Goal: Transaction & Acquisition: Purchase product/service

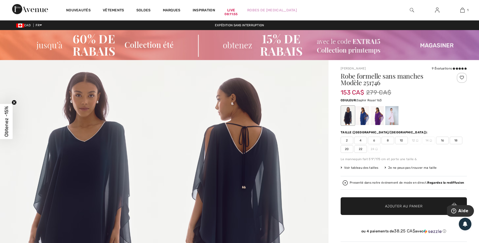
click at [363, 118] on div at bounding box center [362, 115] width 13 height 19
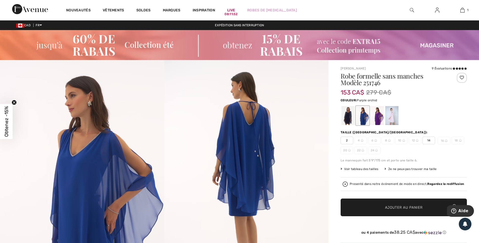
click at [376, 117] on div at bounding box center [377, 115] width 13 height 19
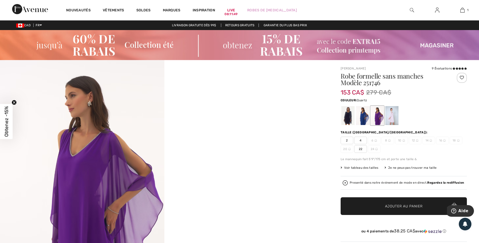
click at [393, 118] on div at bounding box center [391, 115] width 13 height 19
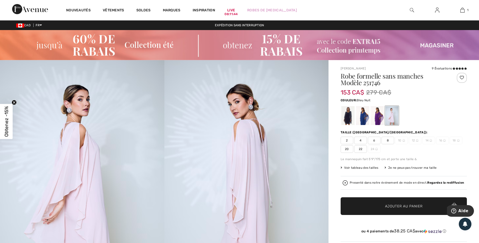
click at [350, 119] on div at bounding box center [347, 115] width 13 height 19
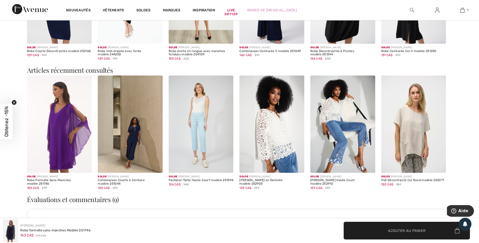
scroll to position [850, 0]
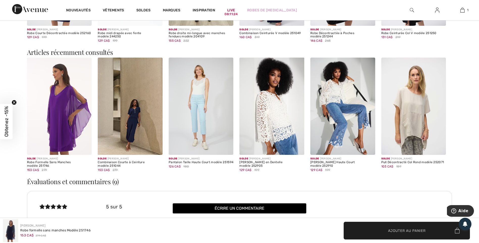
click at [418, 116] on img at bounding box center [413, 106] width 65 height 97
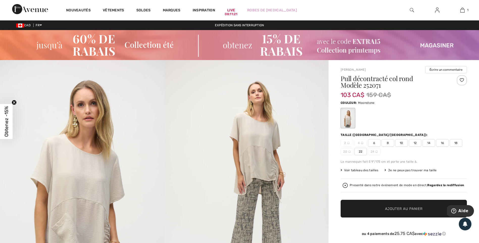
click at [440, 143] on span "16" at bounding box center [442, 143] width 13 height 8
click at [399, 205] on span "✔ Ajouté au panier Ajouter au panier" at bounding box center [404, 209] width 126 height 18
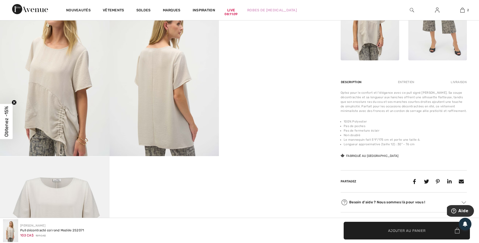
scroll to position [213, 0]
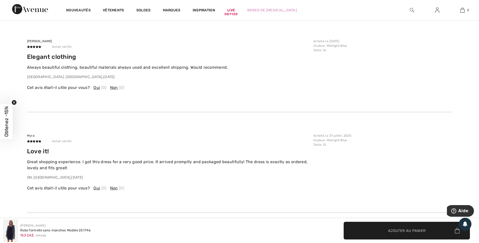
scroll to position [1375, 0]
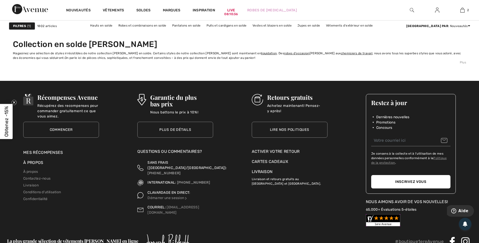
scroll to position [2812, 0]
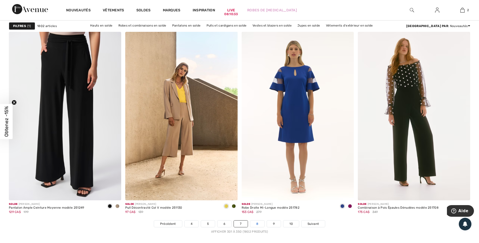
click at [260, 223] on link "8" at bounding box center [257, 223] width 14 height 7
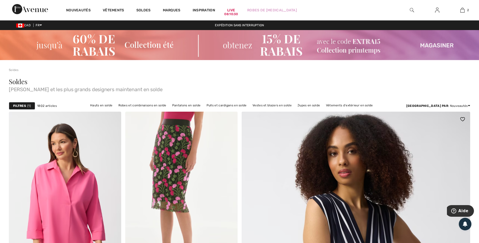
scroll to position [213, 0]
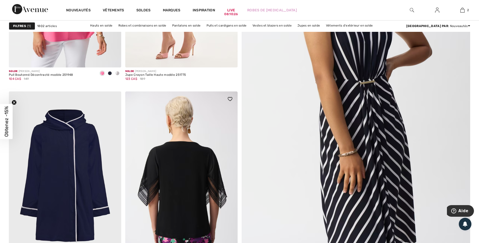
click at [200, 200] on img at bounding box center [181, 175] width 112 height 168
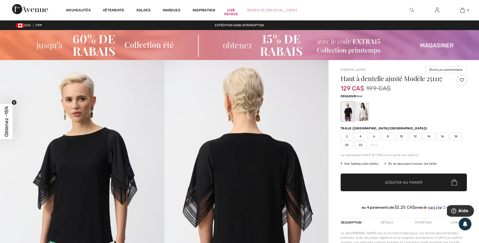
click at [441, 135] on span "16" at bounding box center [442, 137] width 13 height 8
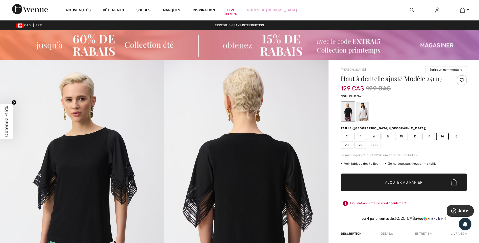
click at [402, 185] on span "Ajouter au panier" at bounding box center [404, 181] width 38 height 5
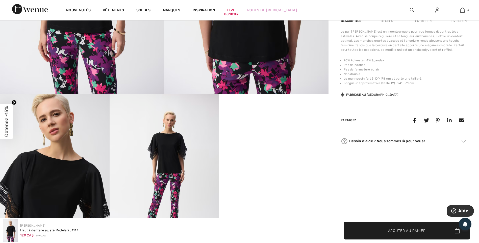
scroll to position [425, 0]
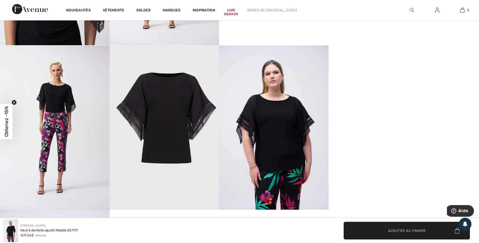
click at [281, 143] on img at bounding box center [274, 127] width 110 height 164
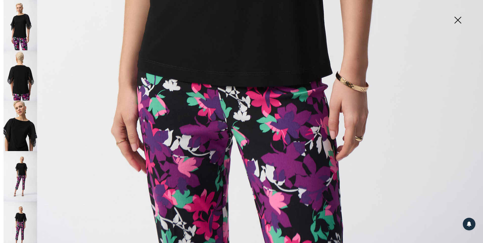
scroll to position [475, 0]
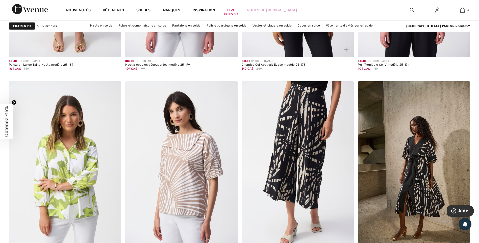
scroll to position [2975, 0]
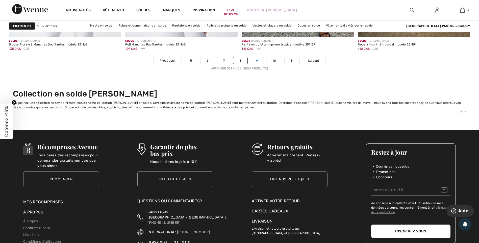
click at [258, 62] on link "9" at bounding box center [257, 60] width 14 height 7
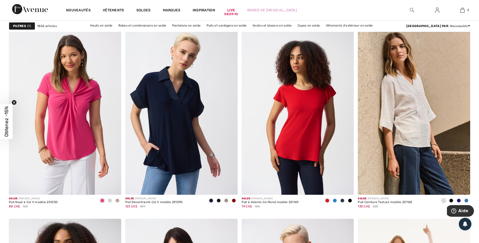
scroll to position [1160, 0]
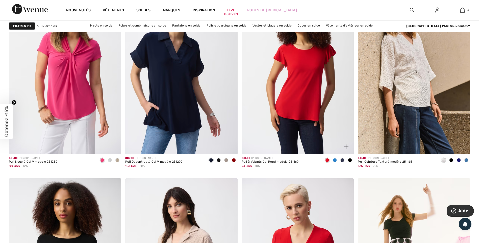
click at [334, 160] on span at bounding box center [335, 160] width 4 height 4
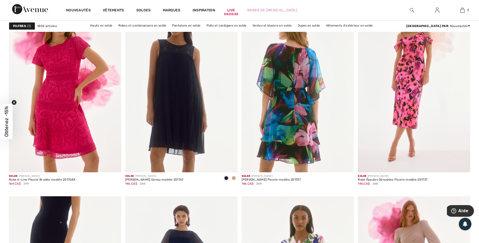
scroll to position [2860, 0]
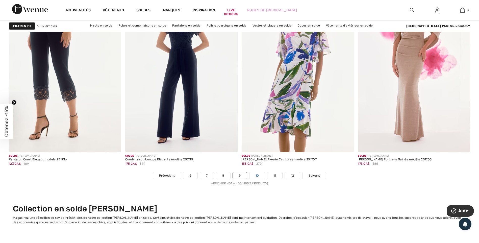
click at [257, 176] on link "10" at bounding box center [257, 175] width 16 height 7
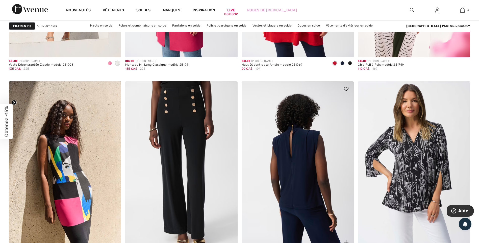
scroll to position [2975, 0]
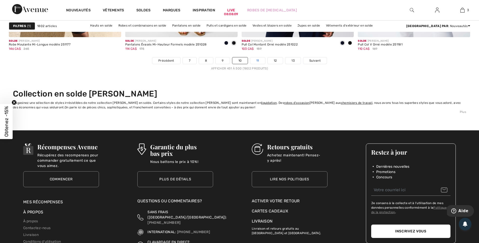
click at [257, 63] on link "11" at bounding box center [257, 60] width 15 height 7
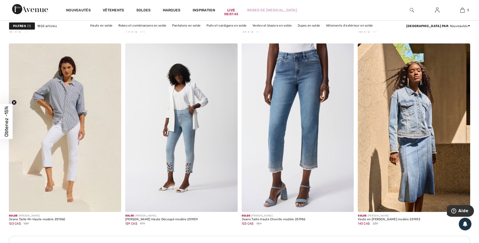
scroll to position [1302, 0]
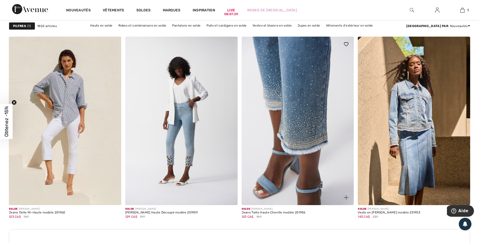
click at [295, 143] on img at bounding box center [298, 121] width 112 height 168
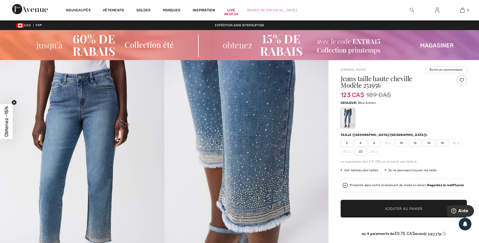
click at [444, 144] on span "16" at bounding box center [442, 143] width 13 height 8
click at [409, 207] on span "Ajouter au panier" at bounding box center [404, 208] width 38 height 5
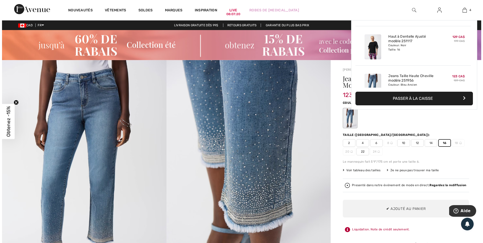
scroll to position [94, 0]
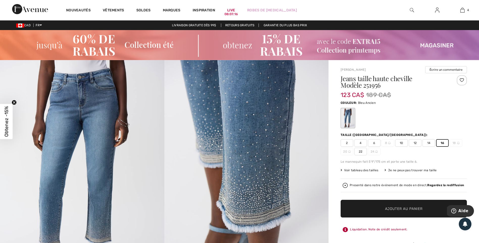
click at [305, 168] on img at bounding box center [246, 183] width 164 height 246
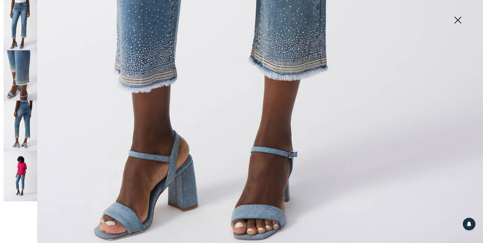
scroll to position [475, 0]
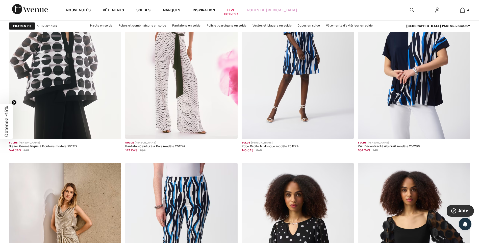
scroll to position [2475, 0]
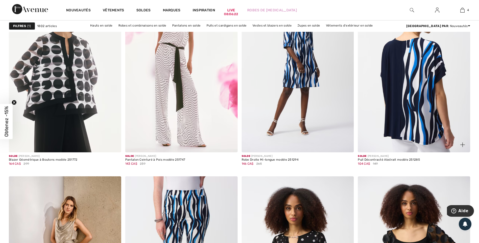
click at [395, 95] on img at bounding box center [414, 68] width 112 height 168
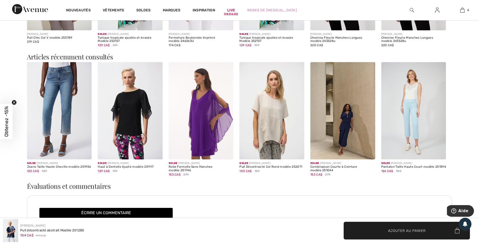
scroll to position [1062, 0]
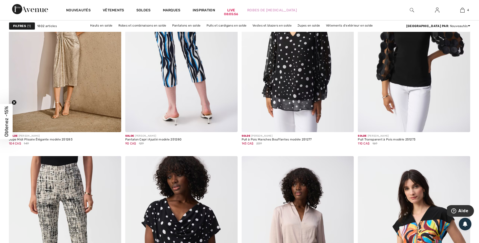
scroll to position [2900, 0]
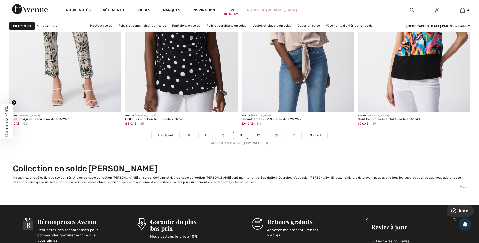
click at [260, 134] on link "12" at bounding box center [257, 135] width 15 height 7
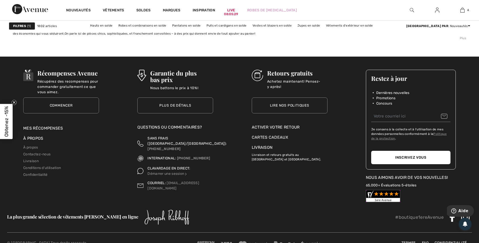
scroll to position [2851, 0]
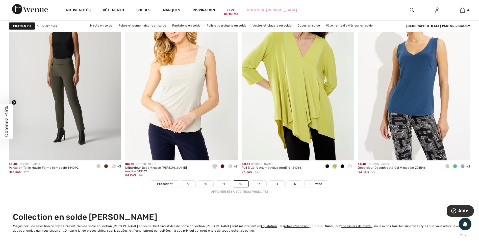
click at [256, 185] on link "13" at bounding box center [258, 183] width 15 height 7
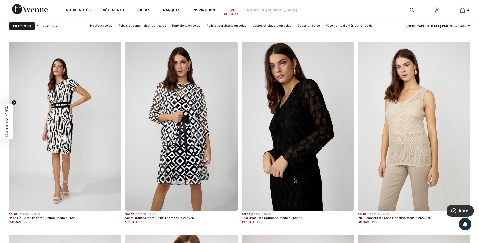
scroll to position [2821, 0]
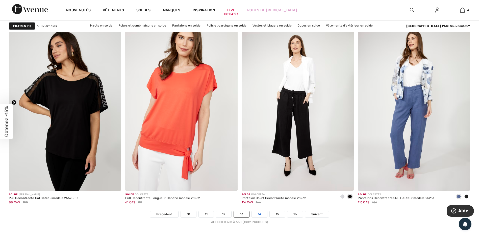
click at [258, 216] on link "14" at bounding box center [259, 214] width 15 height 7
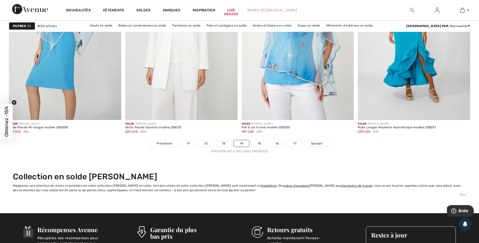
scroll to position [2912, 0]
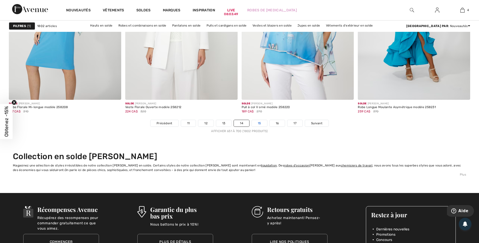
click at [261, 122] on link "15" at bounding box center [259, 123] width 15 height 7
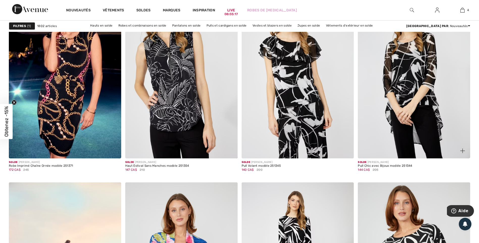
scroll to position [2873, 0]
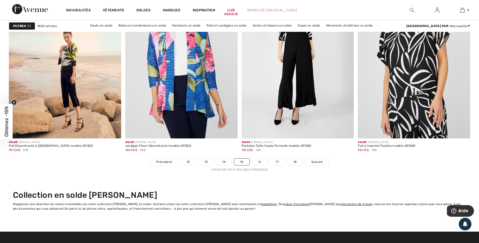
click at [254, 162] on link "16" at bounding box center [259, 162] width 15 height 7
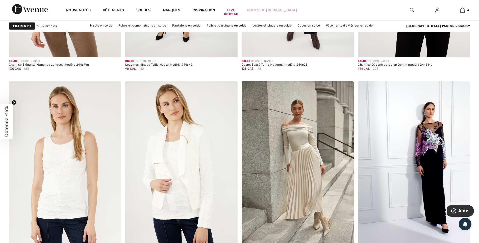
scroll to position [3064, 0]
